Goal: Transaction & Acquisition: Obtain resource

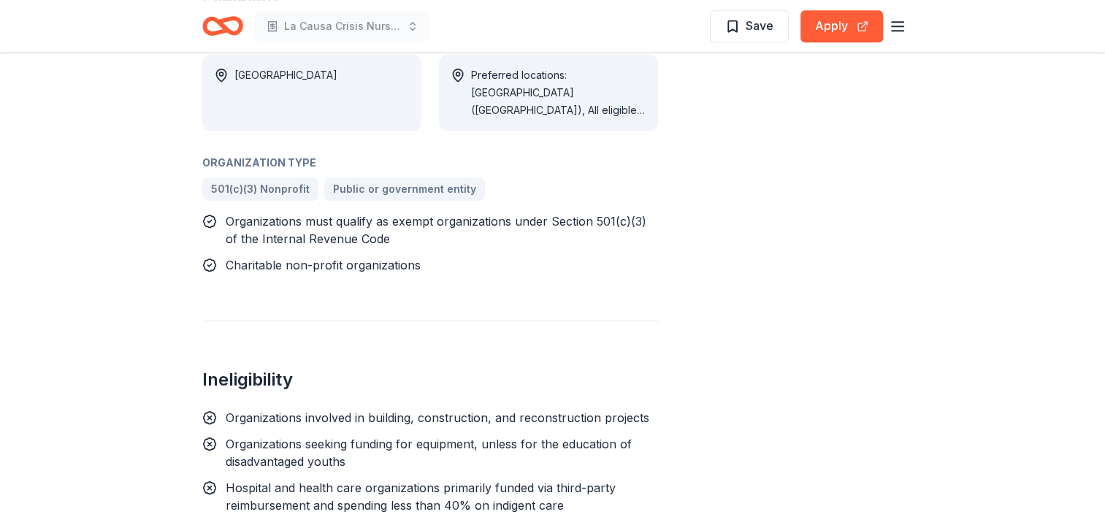
scroll to position [839, 0]
click at [916, 24] on div "La Causa Crisis Nursery Save Apply" at bounding box center [553, 26] width 748 height 52
click at [899, 27] on icon "button" at bounding box center [898, 27] width 18 height 18
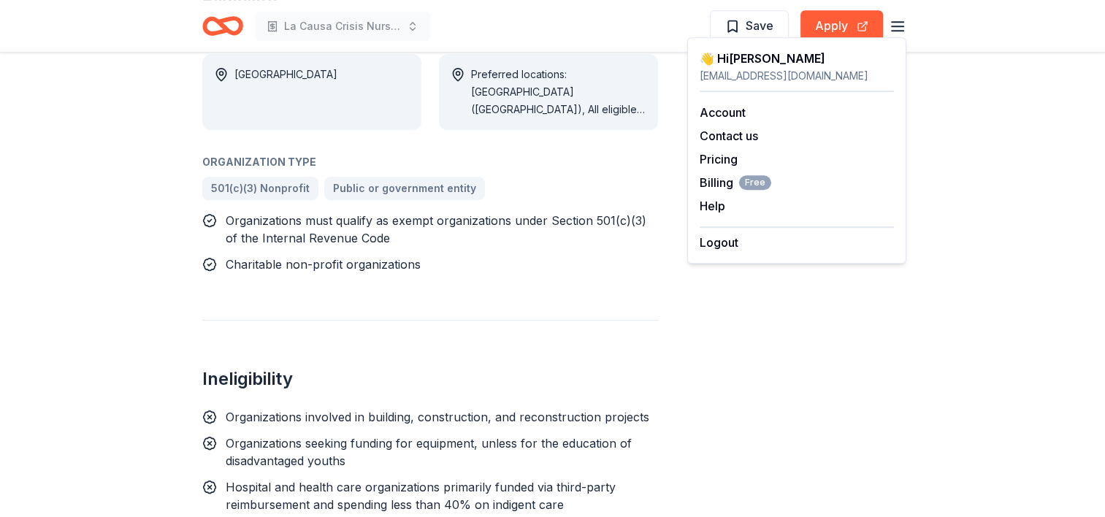
click at [233, 36] on icon "Home" at bounding box center [222, 26] width 41 height 34
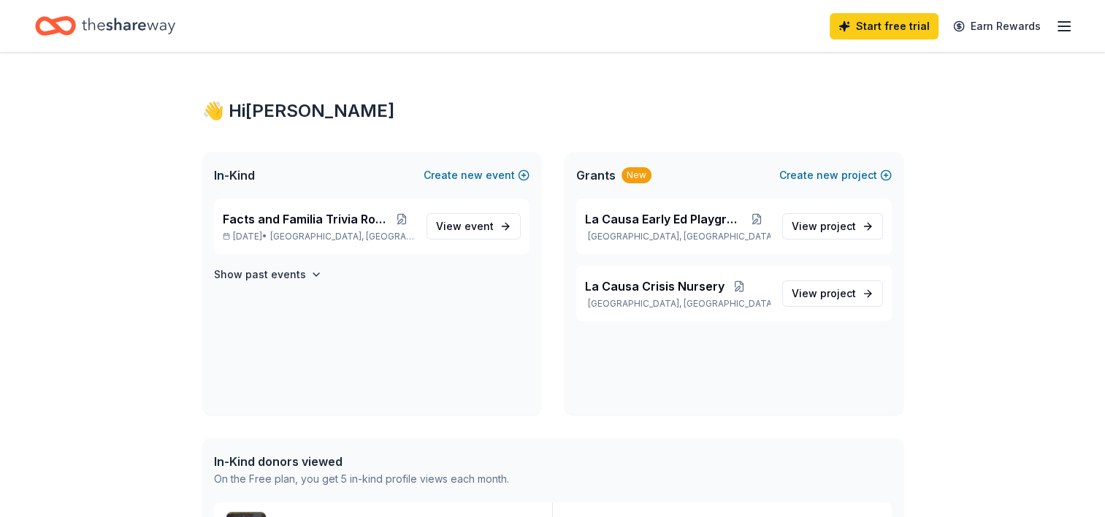
click at [225, 26] on div "Start free trial Earn Rewards" at bounding box center [552, 26] width 1035 height 34
click at [365, 229] on div "Facts and Familia Trivia Round 3 [DATE] • [GEOGRAPHIC_DATA], [GEOGRAPHIC_DATA]" at bounding box center [319, 226] width 192 height 32
click at [450, 229] on span "View event" at bounding box center [465, 227] width 58 height 18
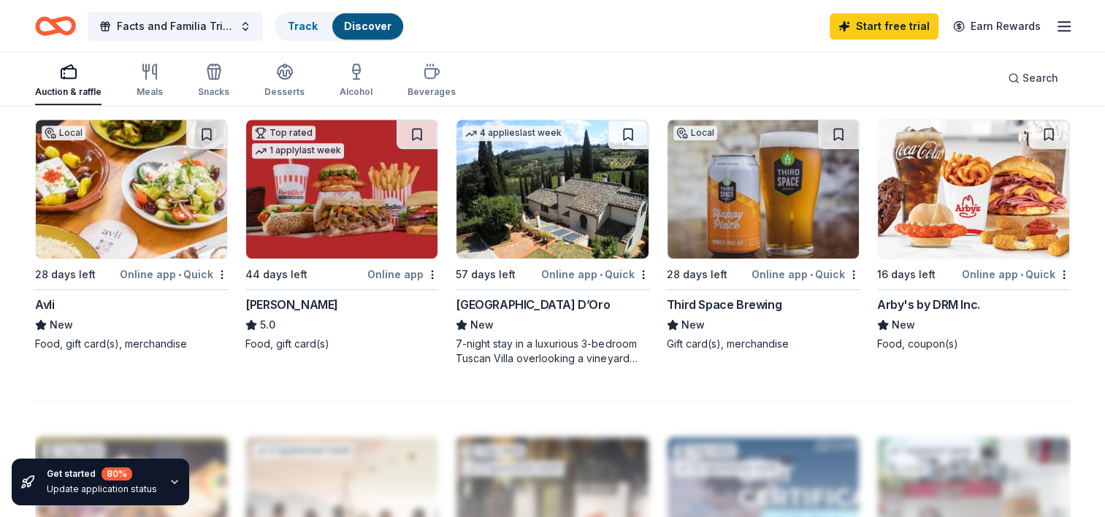
scroll to position [1007, 0]
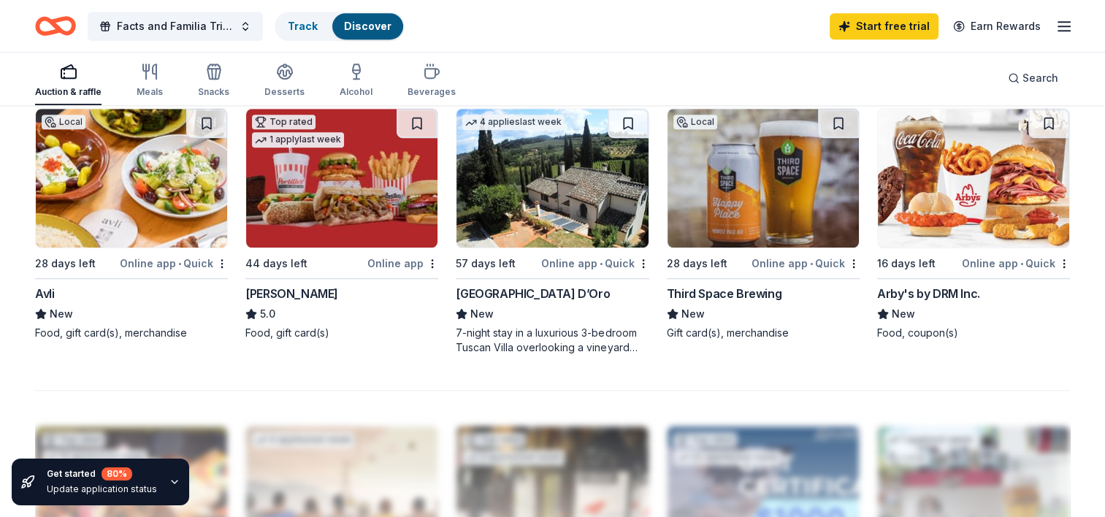
click at [302, 263] on div "44 days left" at bounding box center [277, 264] width 62 height 18
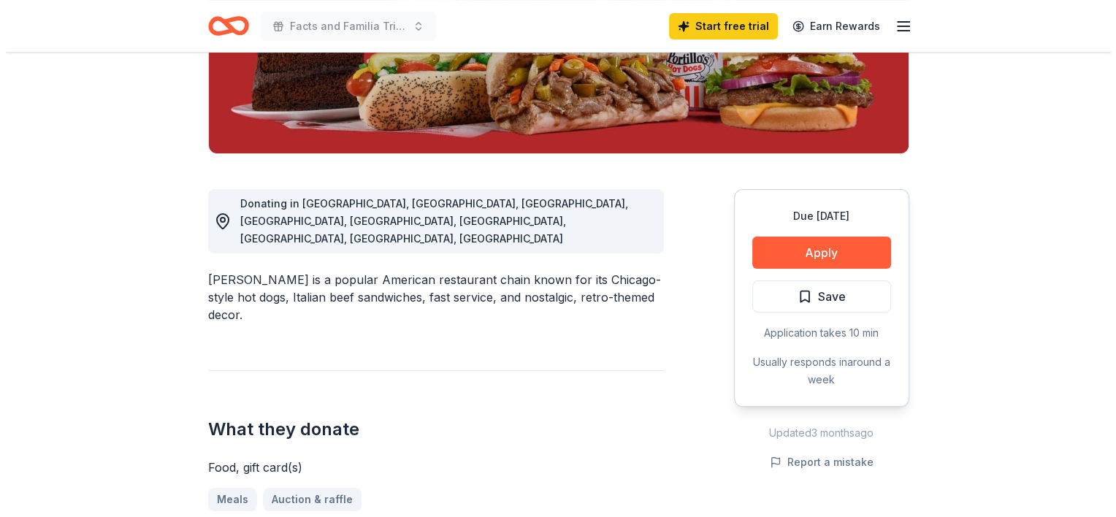
scroll to position [275, 0]
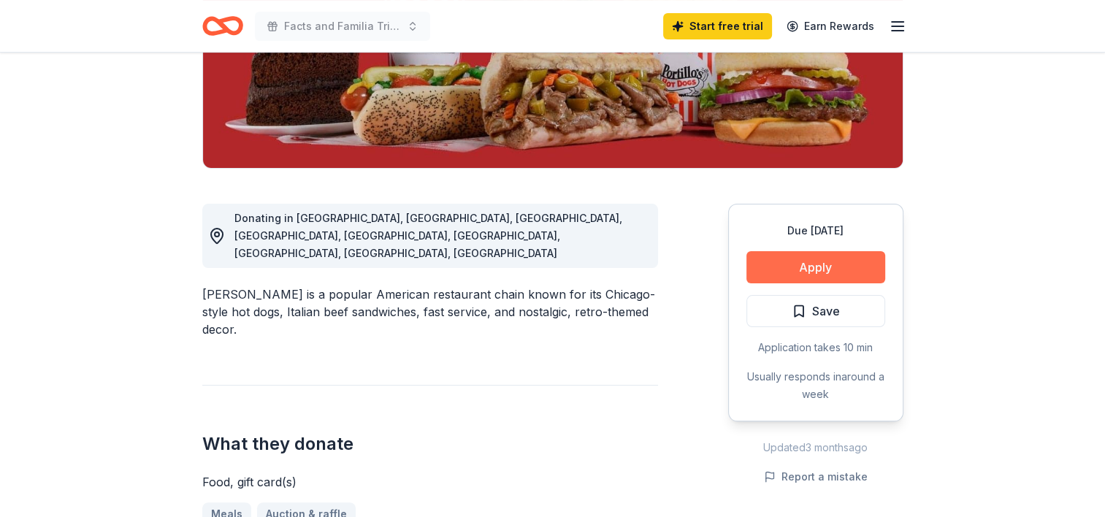
click at [786, 270] on button "Apply" at bounding box center [816, 267] width 139 height 32
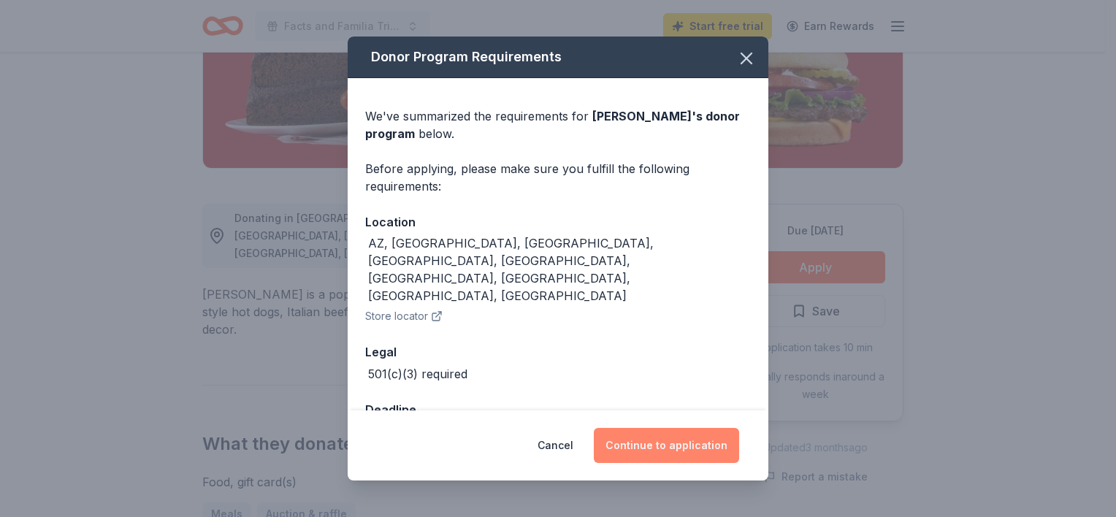
click at [646, 453] on button "Continue to application" at bounding box center [666, 445] width 145 height 35
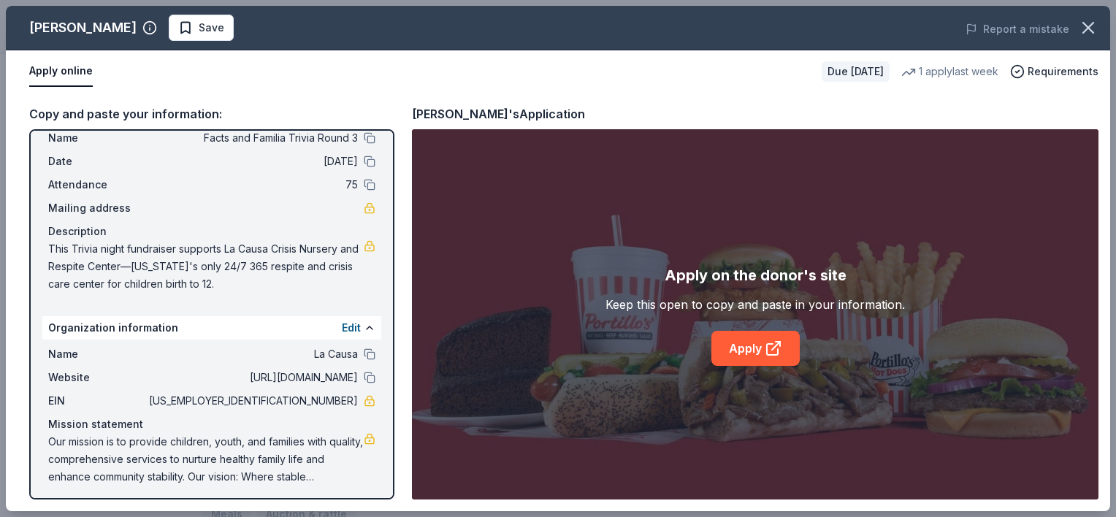
scroll to position [47, 0]
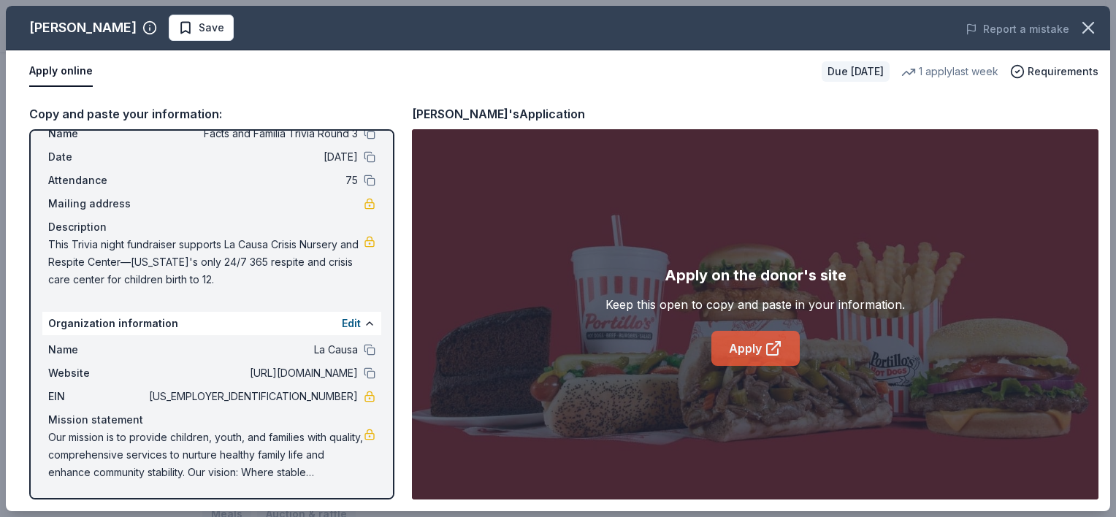
click at [758, 351] on link "Apply" at bounding box center [756, 348] width 88 height 35
click at [229, 263] on span "This Trivia night fundraiser supports La Causa Crisis Nursery and Respite Cente…" at bounding box center [206, 262] width 316 height 53
drag, startPoint x: 240, startPoint y: 283, endPoint x: 89, endPoint y: 251, distance: 154.6
click at [89, 251] on span "This Trivia night fundraiser supports La Causa Crisis Nursery and Respite Cente…" at bounding box center [206, 262] width 316 height 53
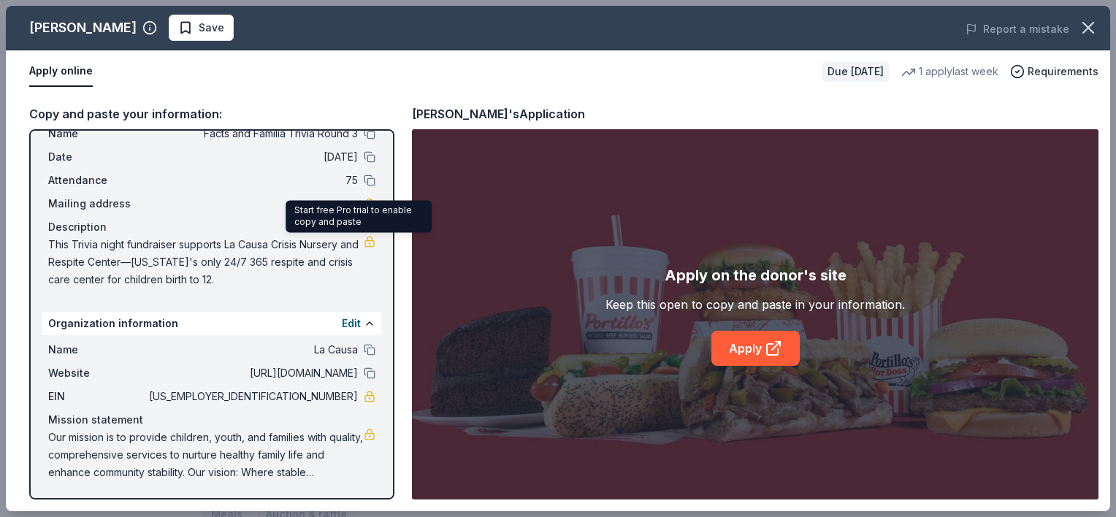
click at [364, 241] on link at bounding box center [370, 242] width 12 height 12
